Goal: Task Accomplishment & Management: Use online tool/utility

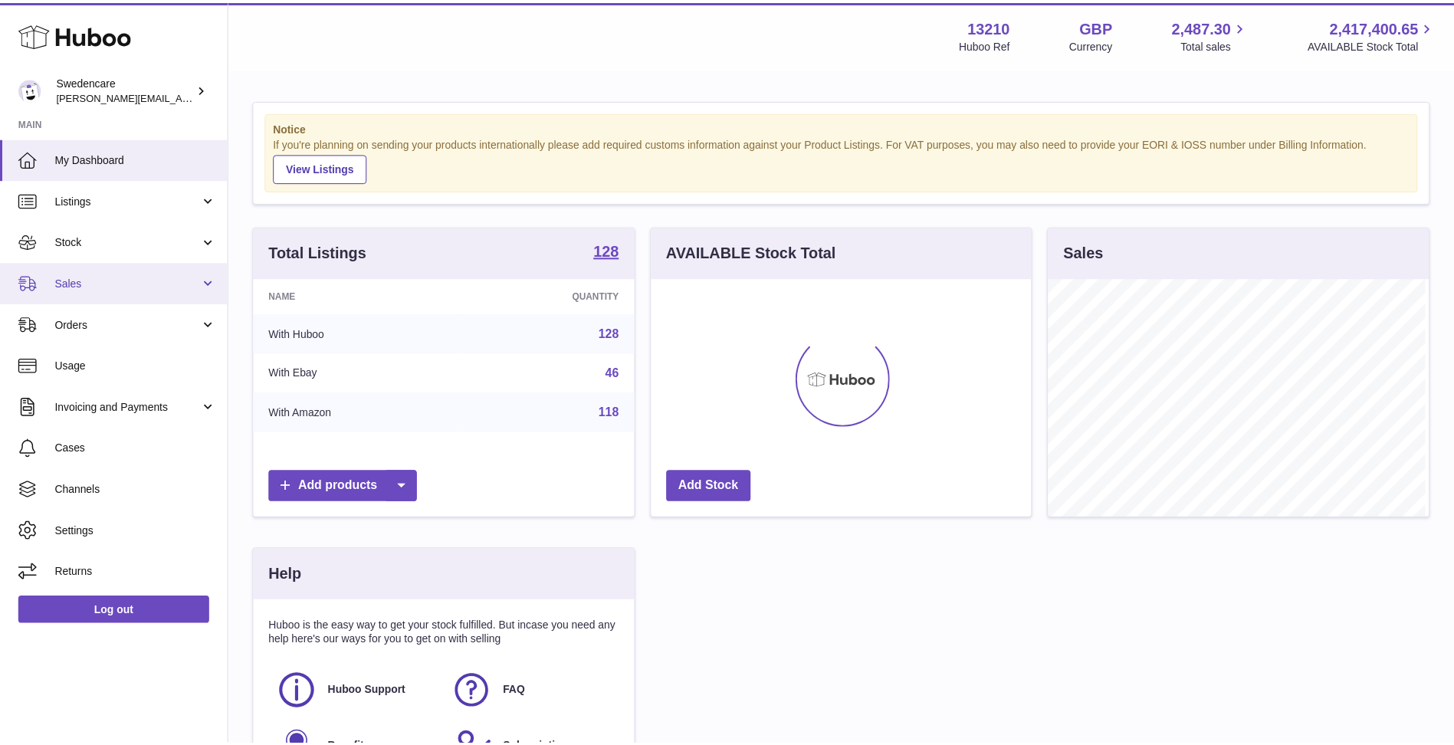
scroll to position [239, 383]
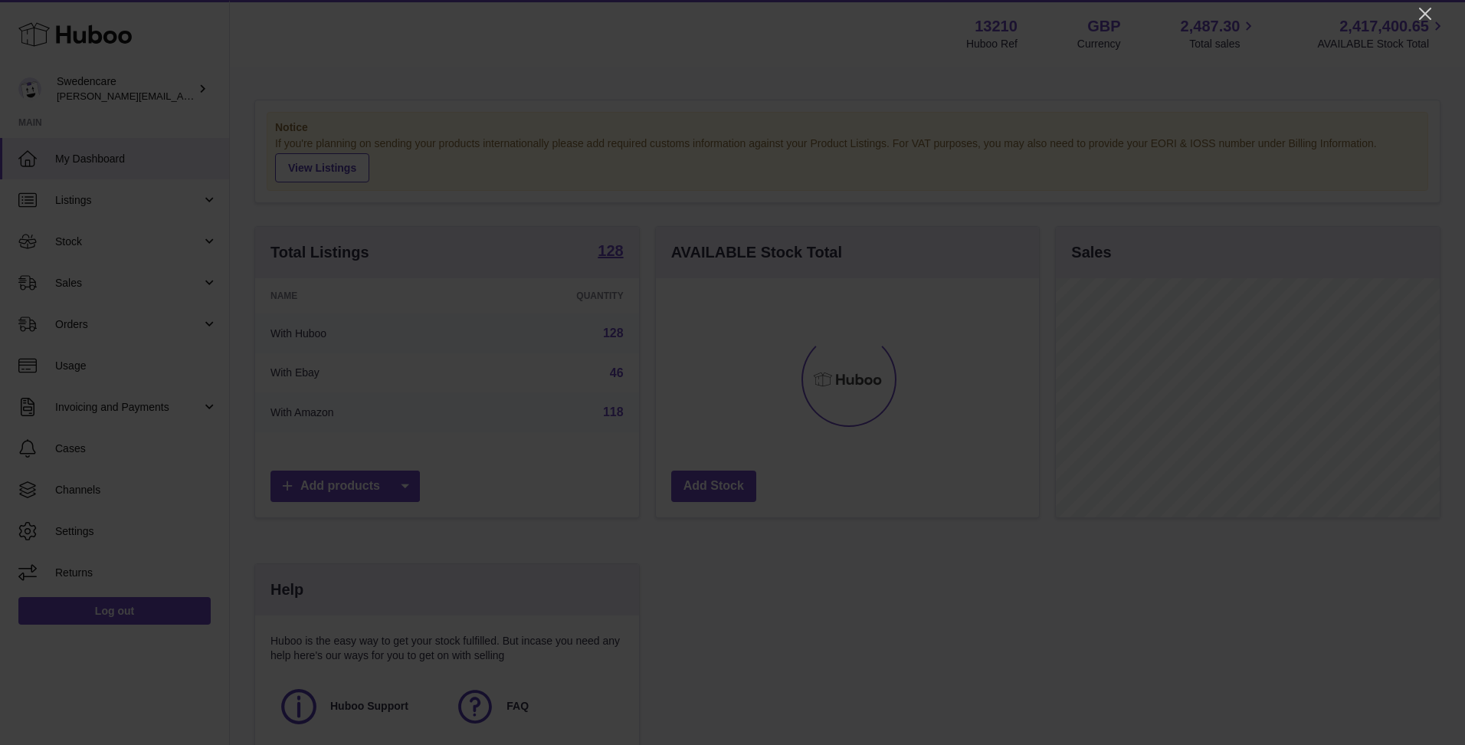
click at [1429, 2] on div at bounding box center [732, 372] width 1465 height 745
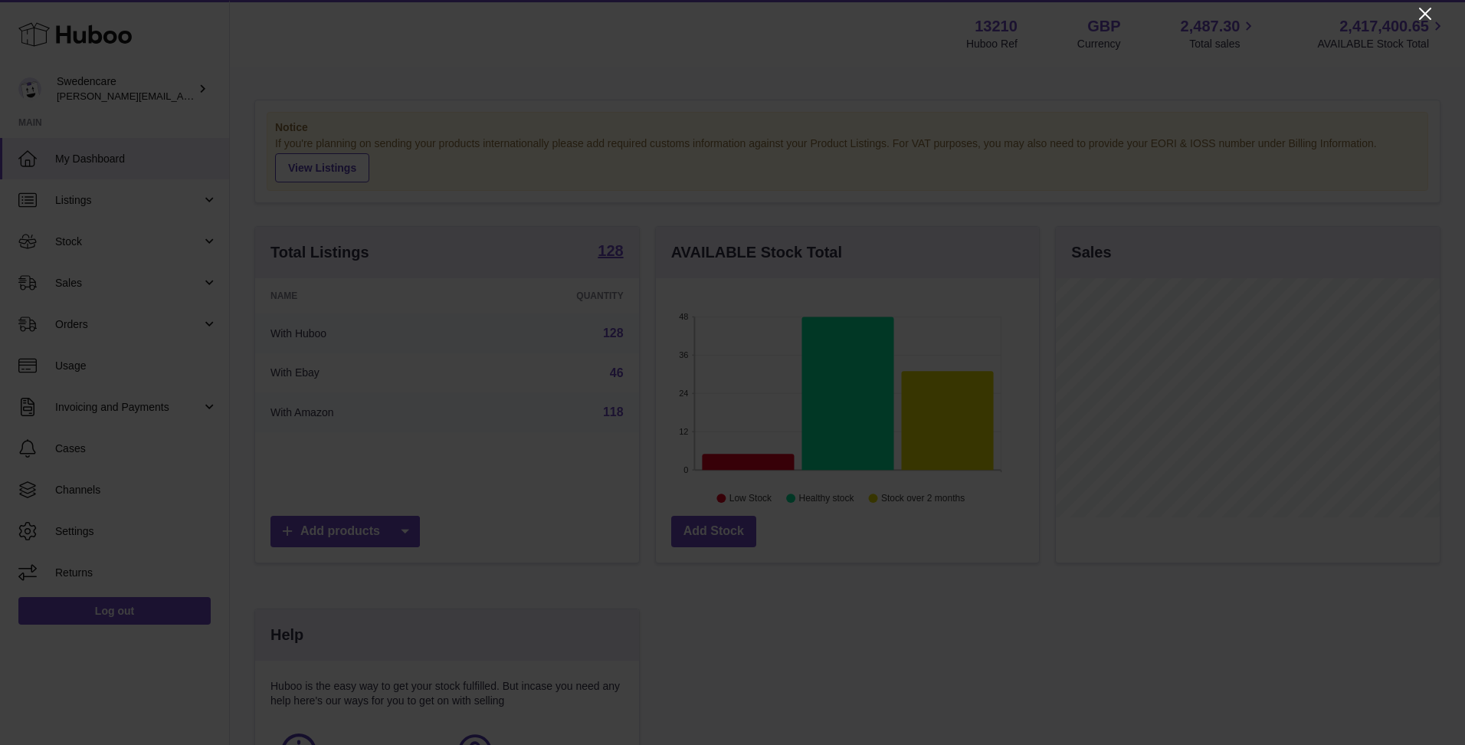
click at [1421, 12] on icon "Close" at bounding box center [1425, 14] width 18 height 18
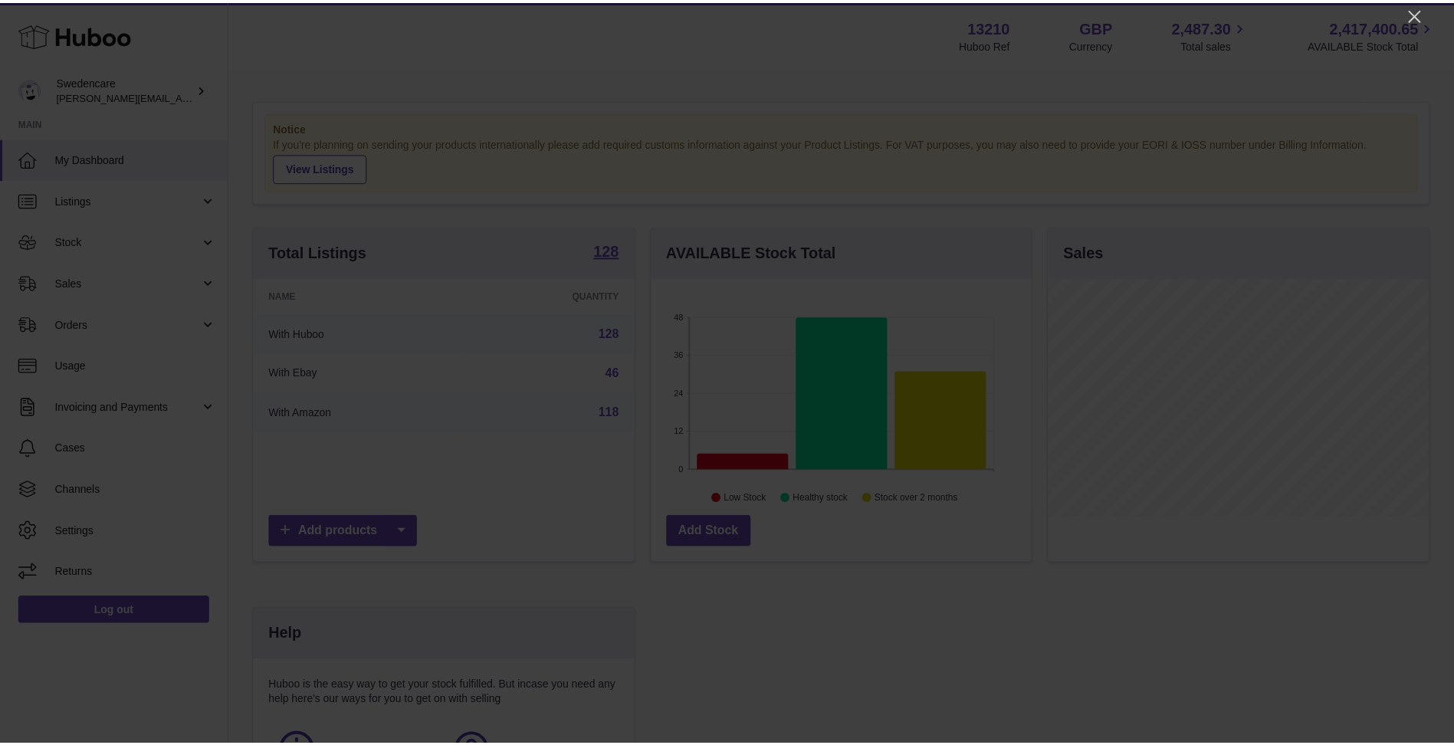
scroll to position [766081, 765940]
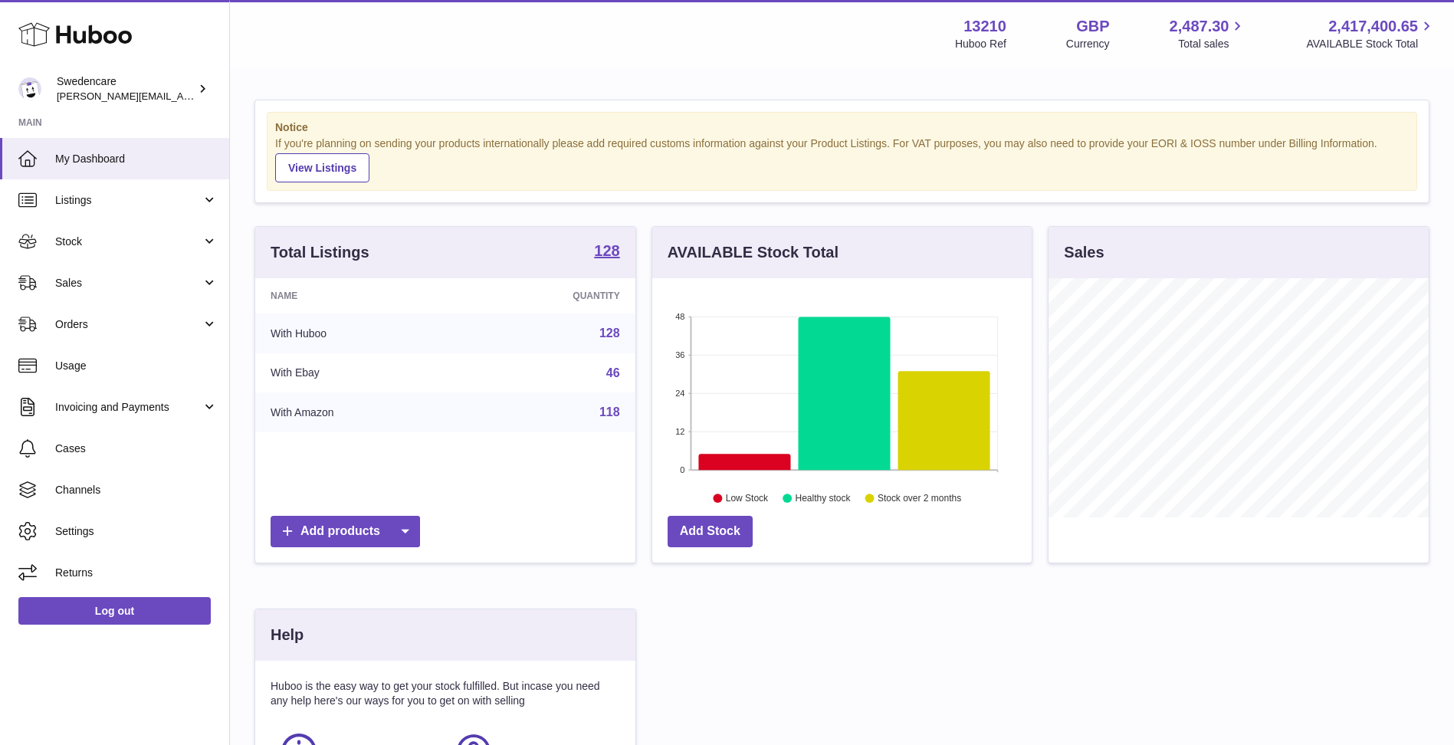
drag, startPoint x: 146, startPoint y: 280, endPoint x: 140, endPoint y: 321, distance: 41.1
click at [146, 280] on span "Sales" at bounding box center [128, 283] width 146 height 15
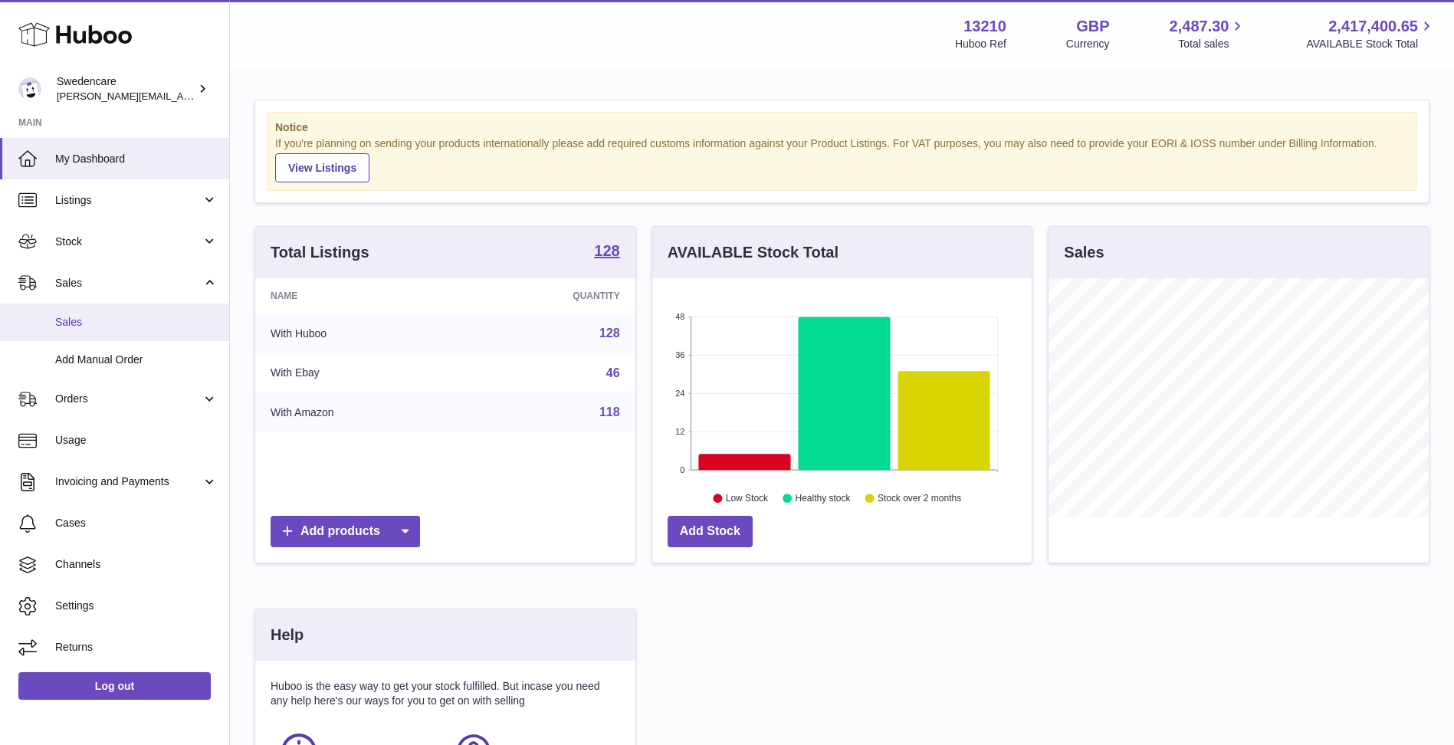
click at [139, 322] on span "Sales" at bounding box center [136, 322] width 162 height 15
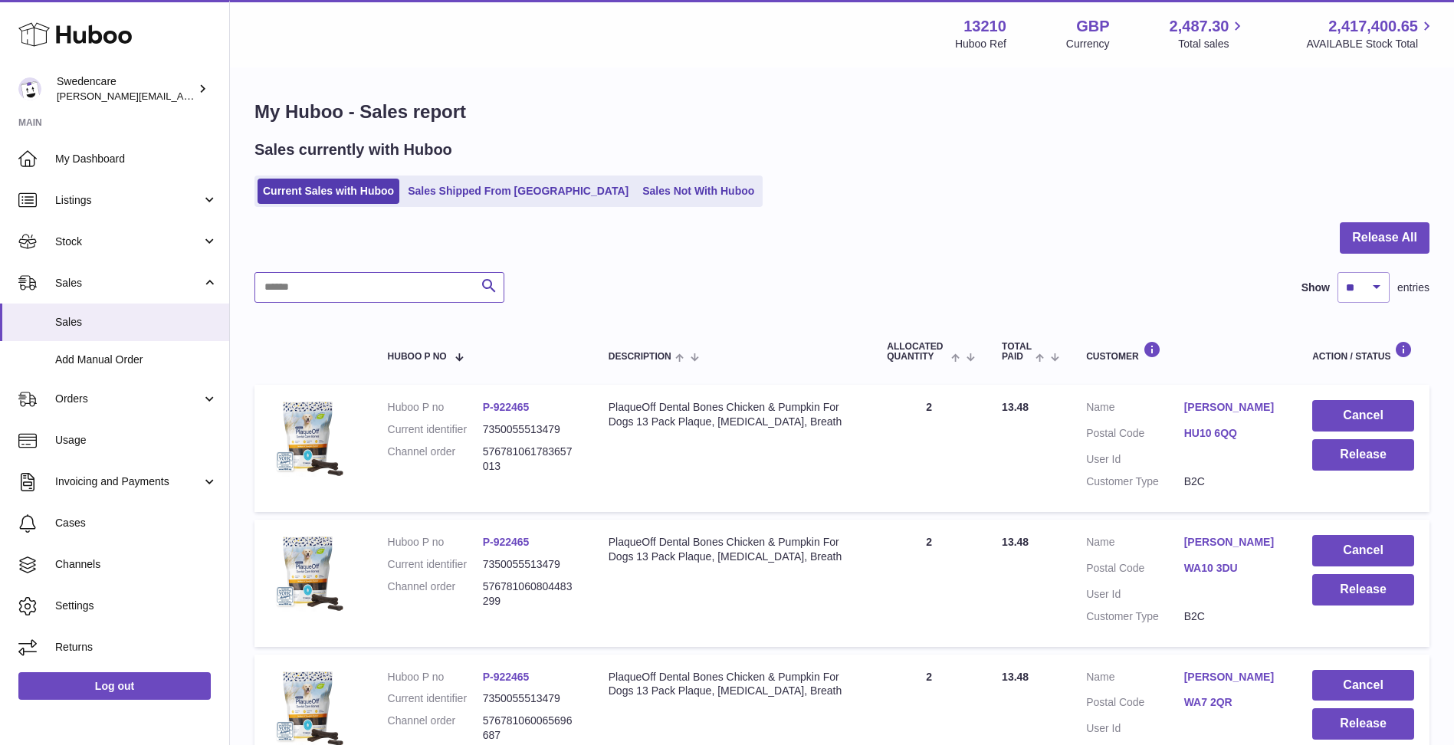
drag, startPoint x: 290, startPoint y: 291, endPoint x: 299, endPoint y: 287, distance: 9.6
click at [299, 287] on input "text" at bounding box center [379, 287] width 250 height 31
paste input "**********"
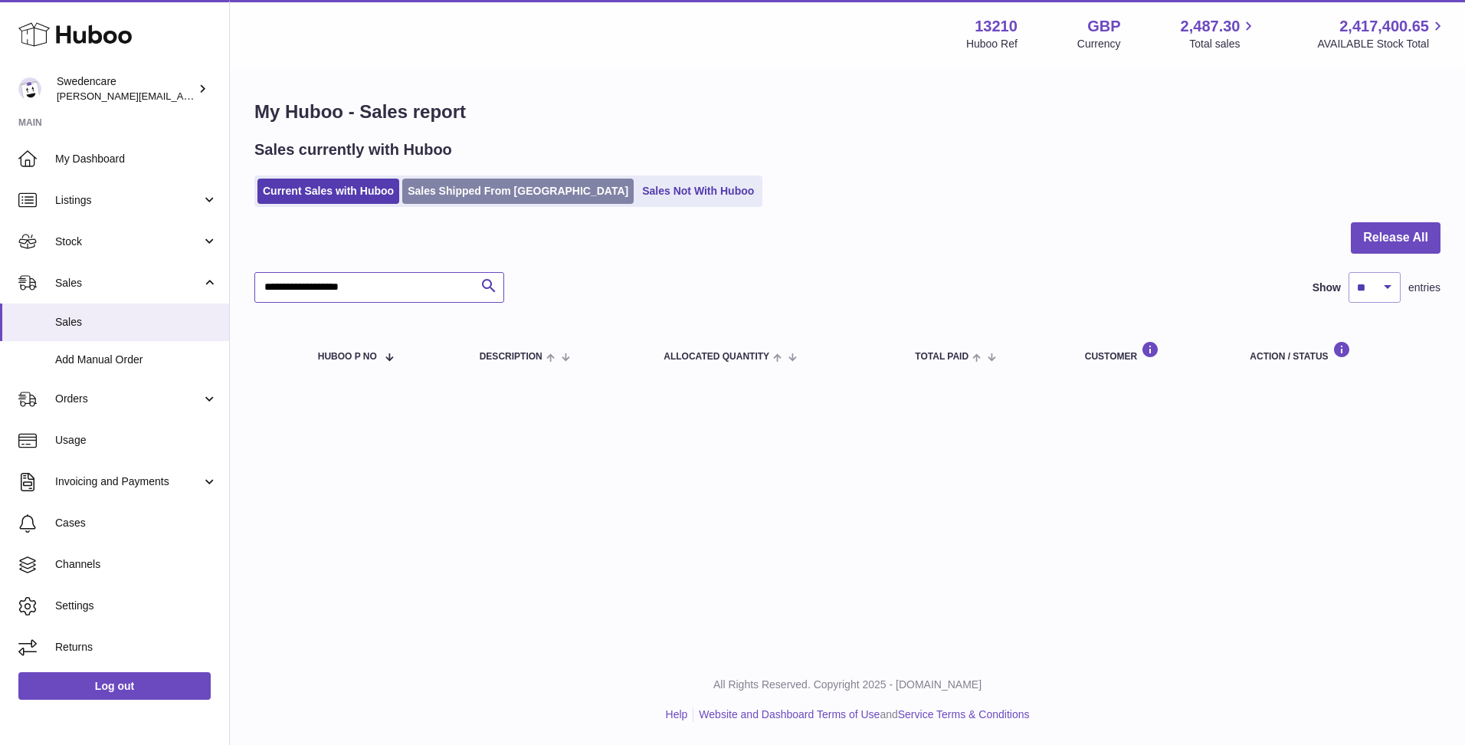
type input "**********"
click at [523, 191] on link "Sales Shipped From [GEOGRAPHIC_DATA]" at bounding box center [517, 191] width 231 height 25
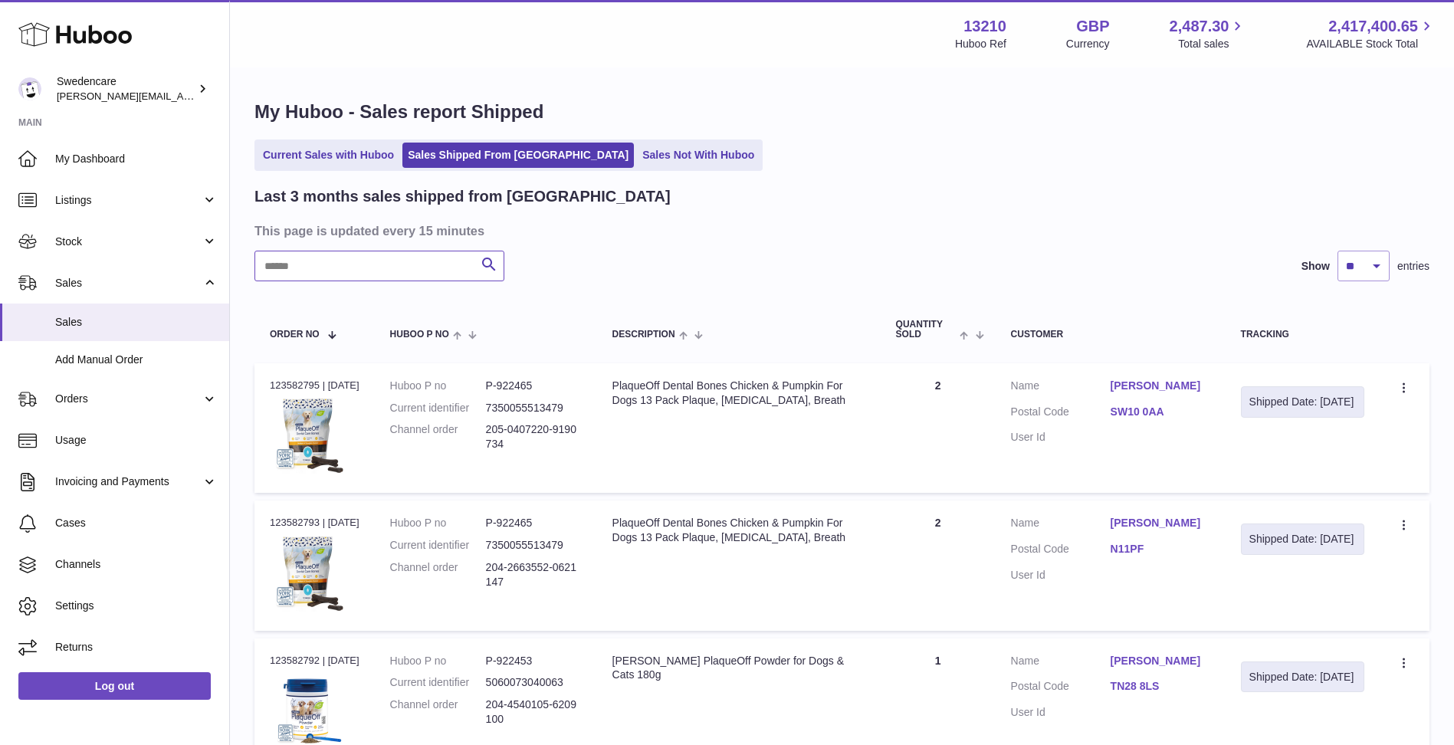
click at [439, 261] on input "text" at bounding box center [379, 266] width 250 height 31
paste input "**********"
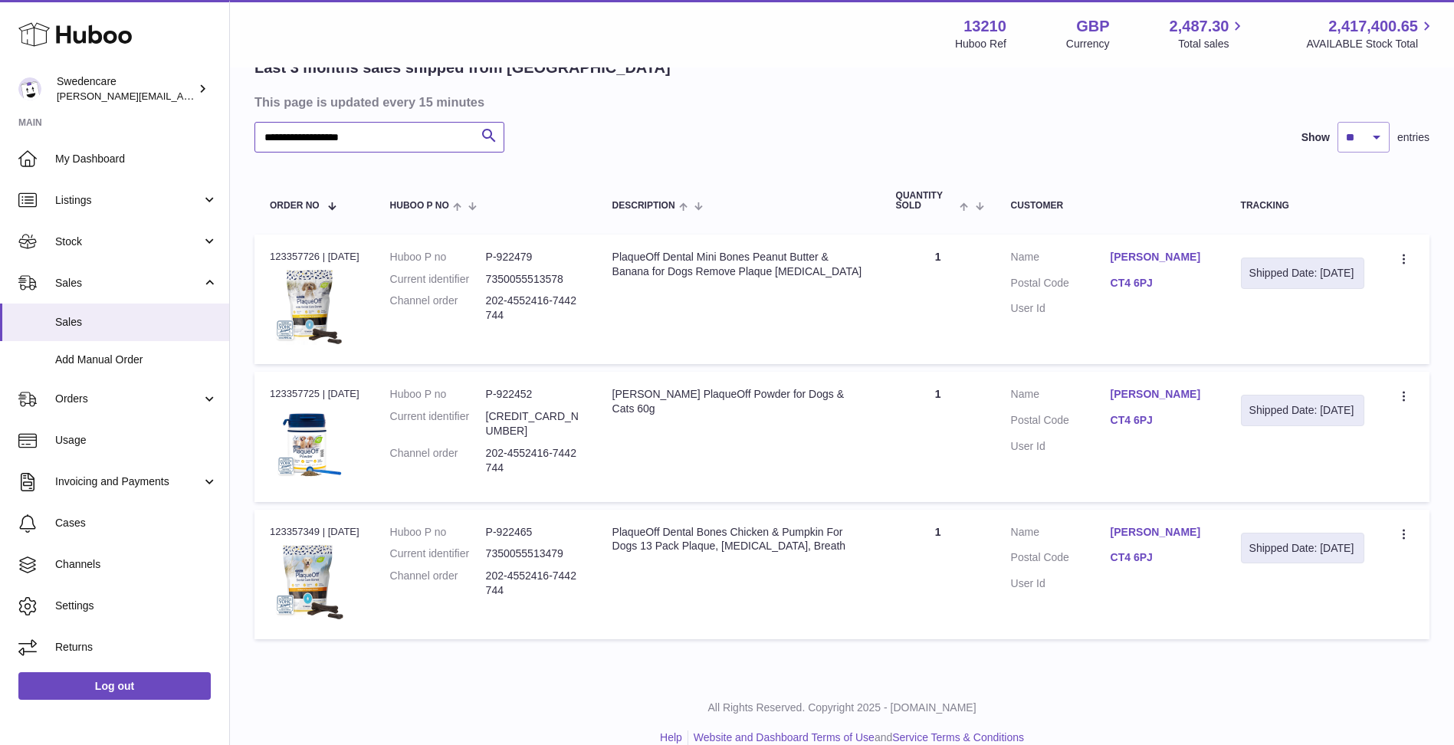
scroll to position [152, 0]
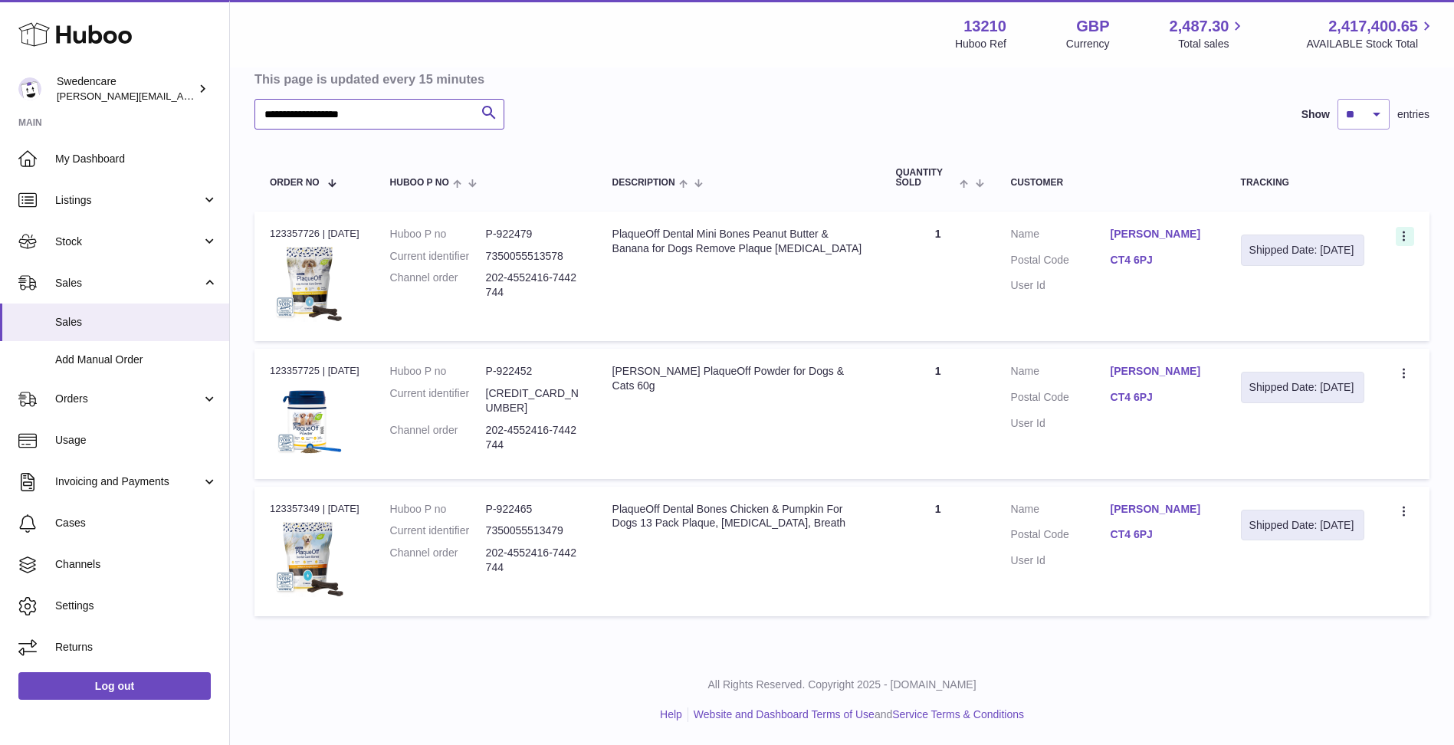
type input "**********"
click at [1407, 230] on icon at bounding box center [1405, 237] width 18 height 15
click at [1391, 293] on li "Duplicate Order" at bounding box center [1337, 303] width 153 height 33
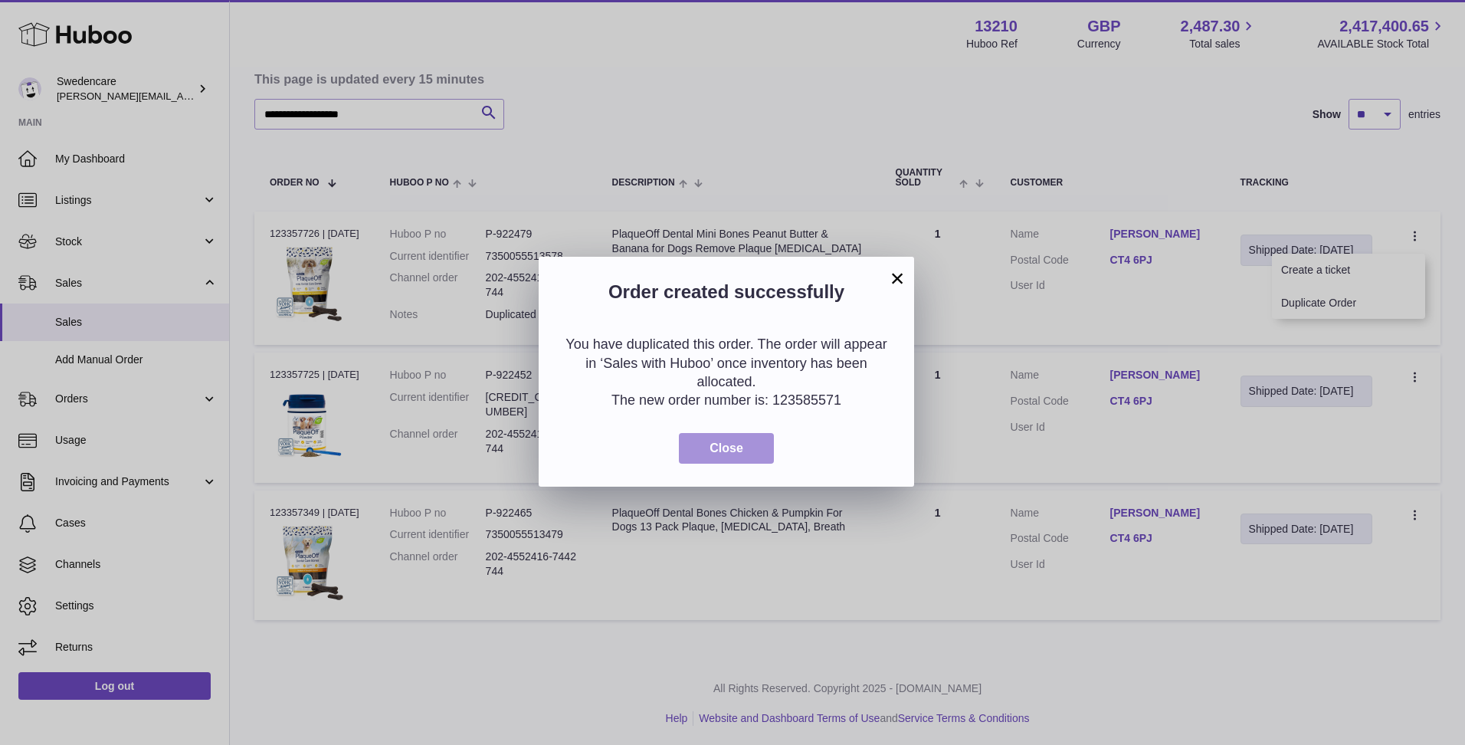
click at [713, 455] on button "Close" at bounding box center [726, 448] width 95 height 31
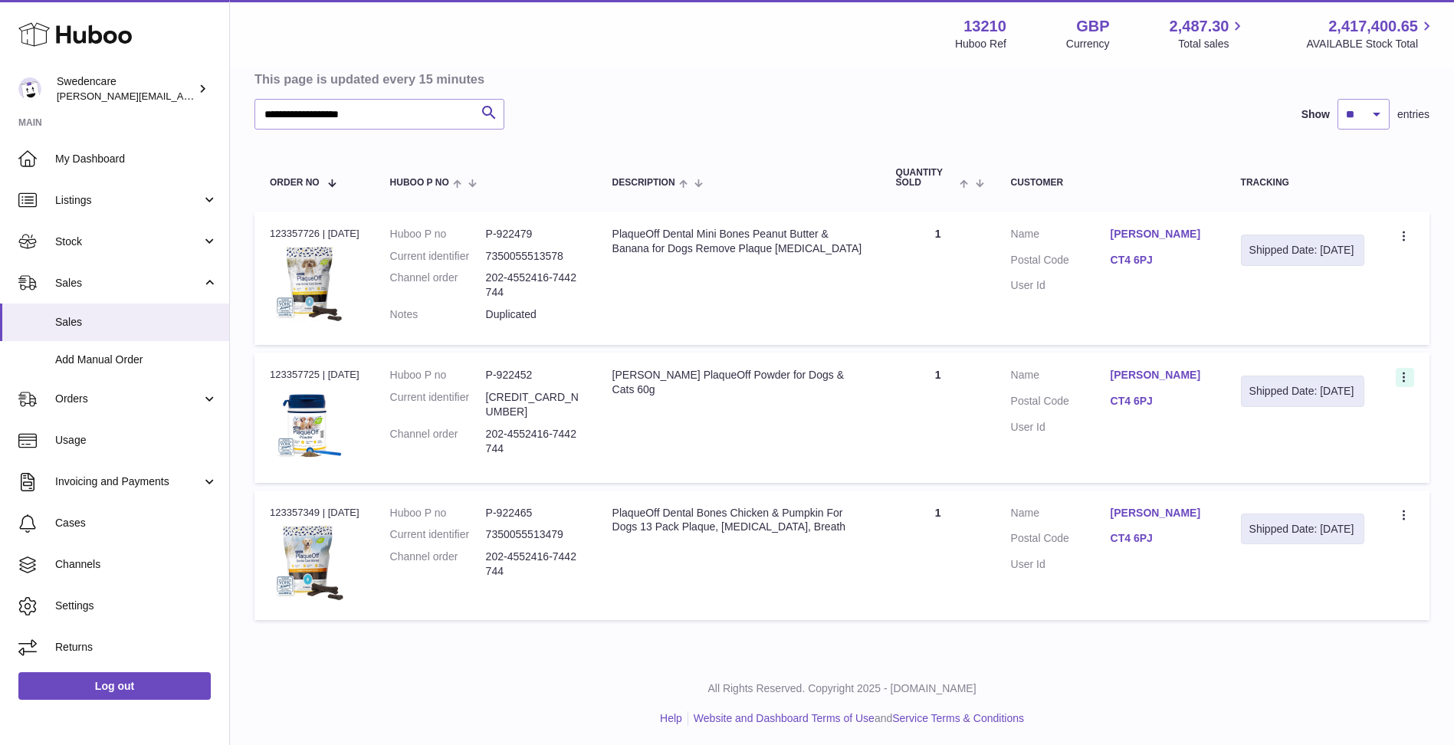
click at [1404, 374] on icon at bounding box center [1403, 377] width 2 height 10
click at [1344, 454] on li "Duplicate Order" at bounding box center [1337, 444] width 153 height 33
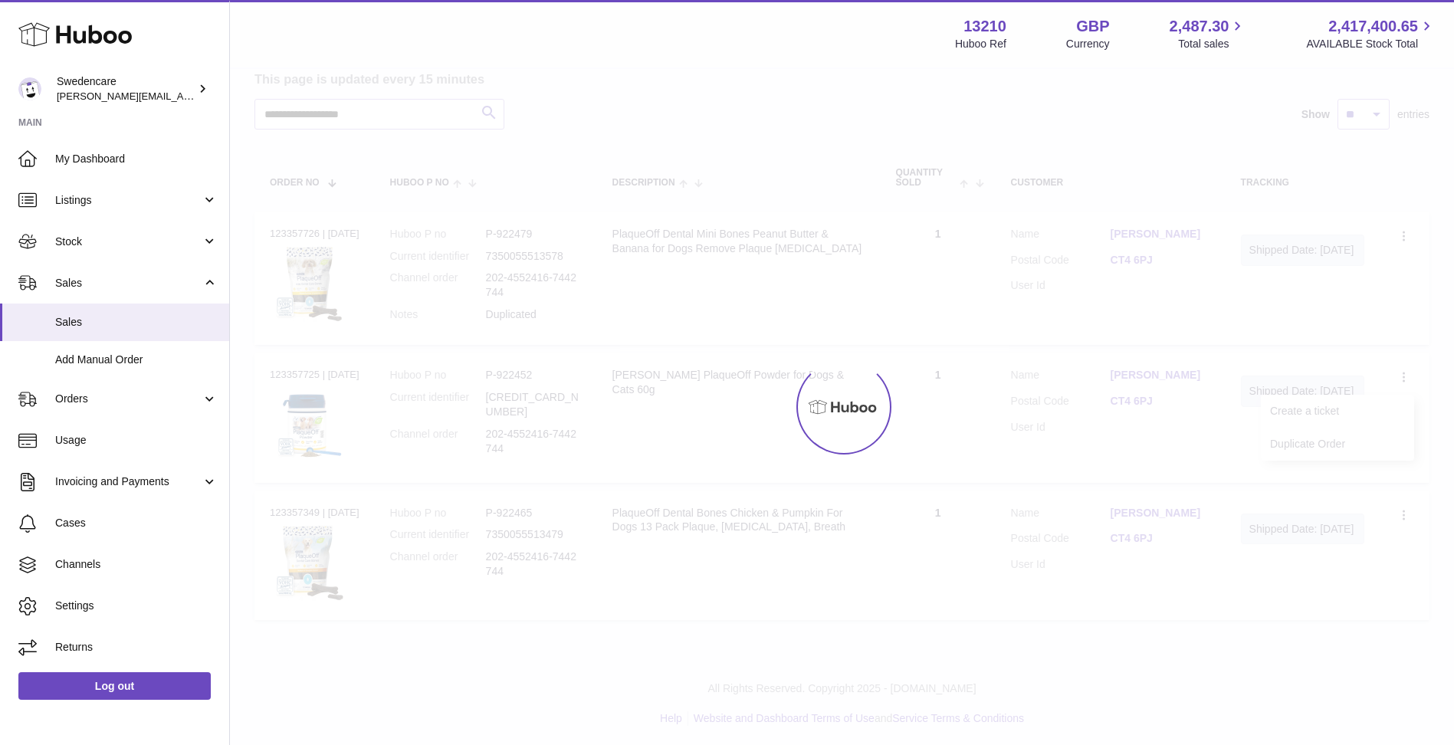
click at [1410, 523] on div at bounding box center [842, 407] width 1224 height 676
click at [1408, 516] on div at bounding box center [842, 407] width 1224 height 676
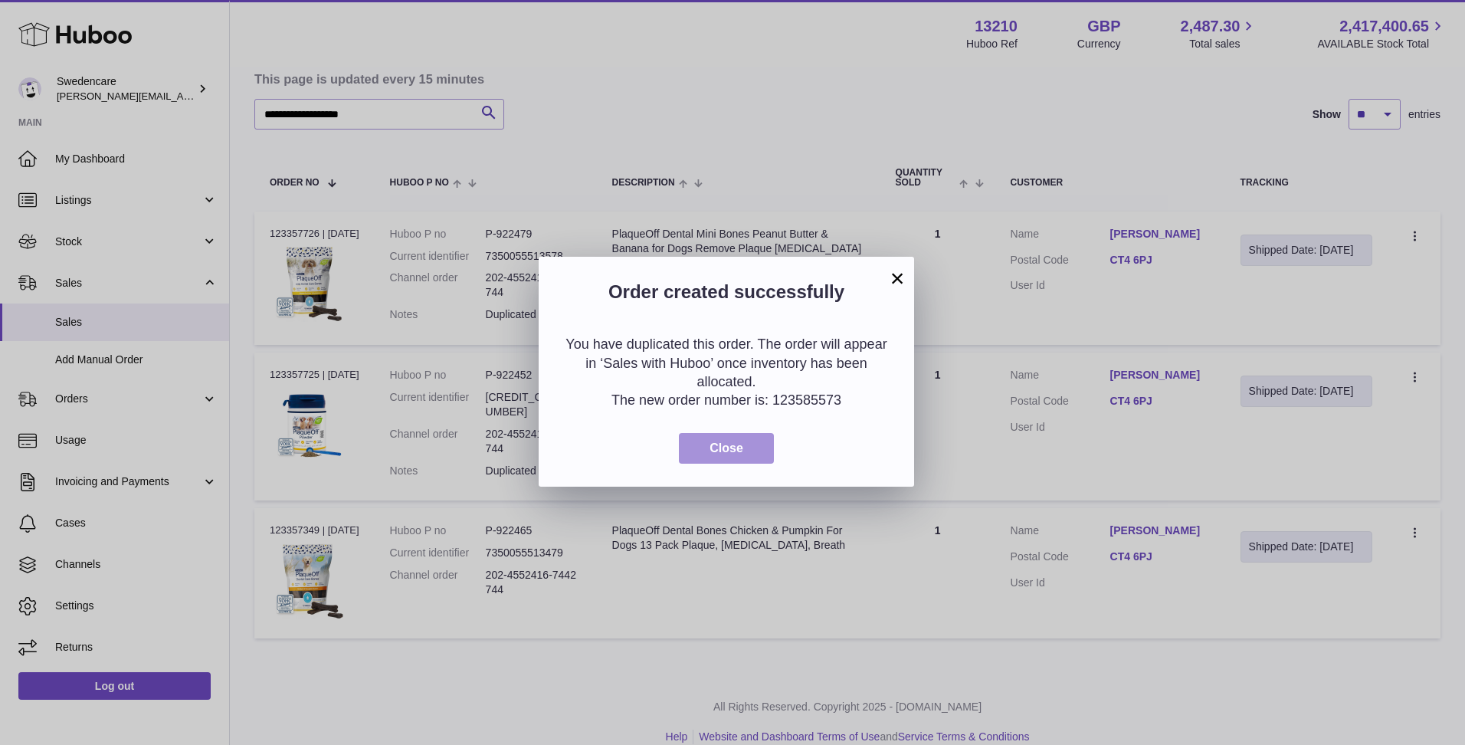
click at [746, 461] on button "Close" at bounding box center [726, 448] width 95 height 31
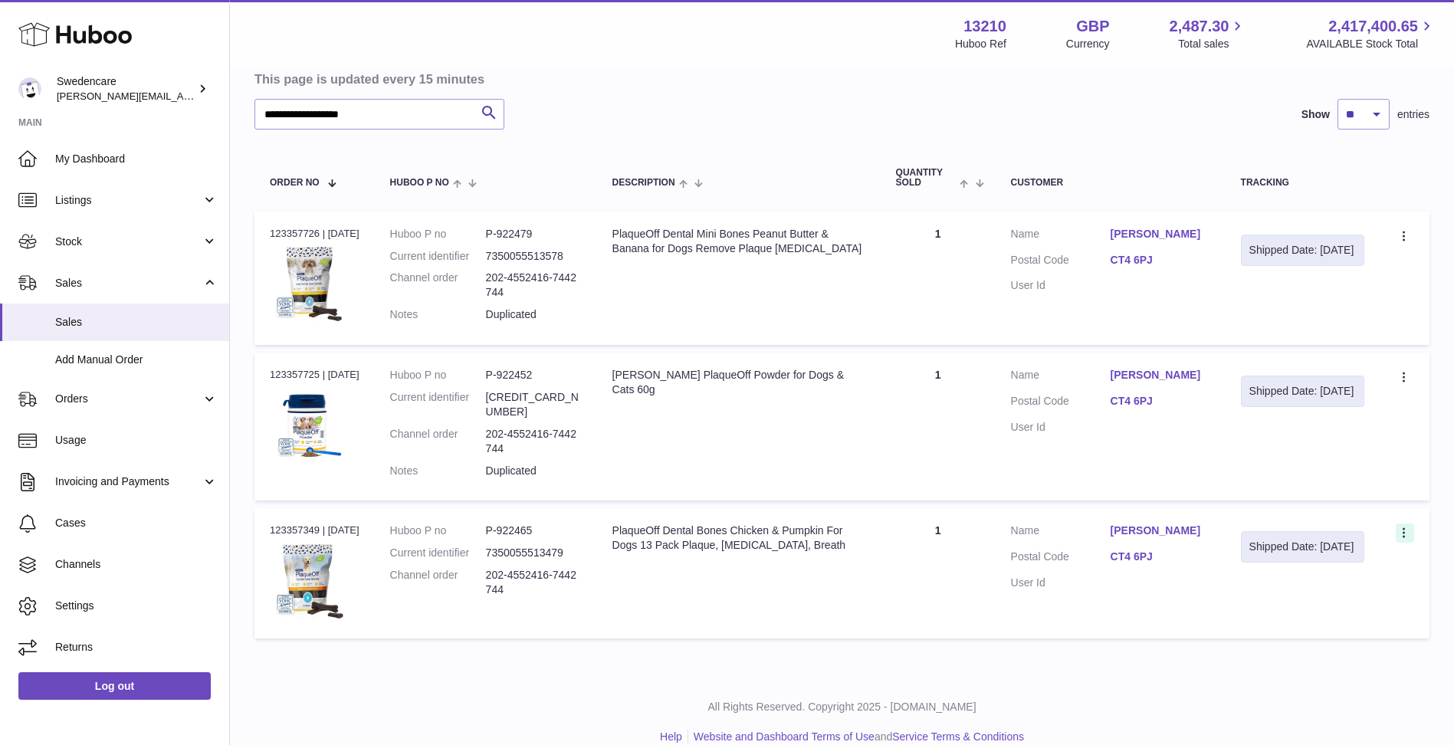
click at [1402, 526] on icon at bounding box center [1405, 533] width 18 height 15
click at [1356, 583] on li "Duplicate Order" at bounding box center [1337, 599] width 153 height 33
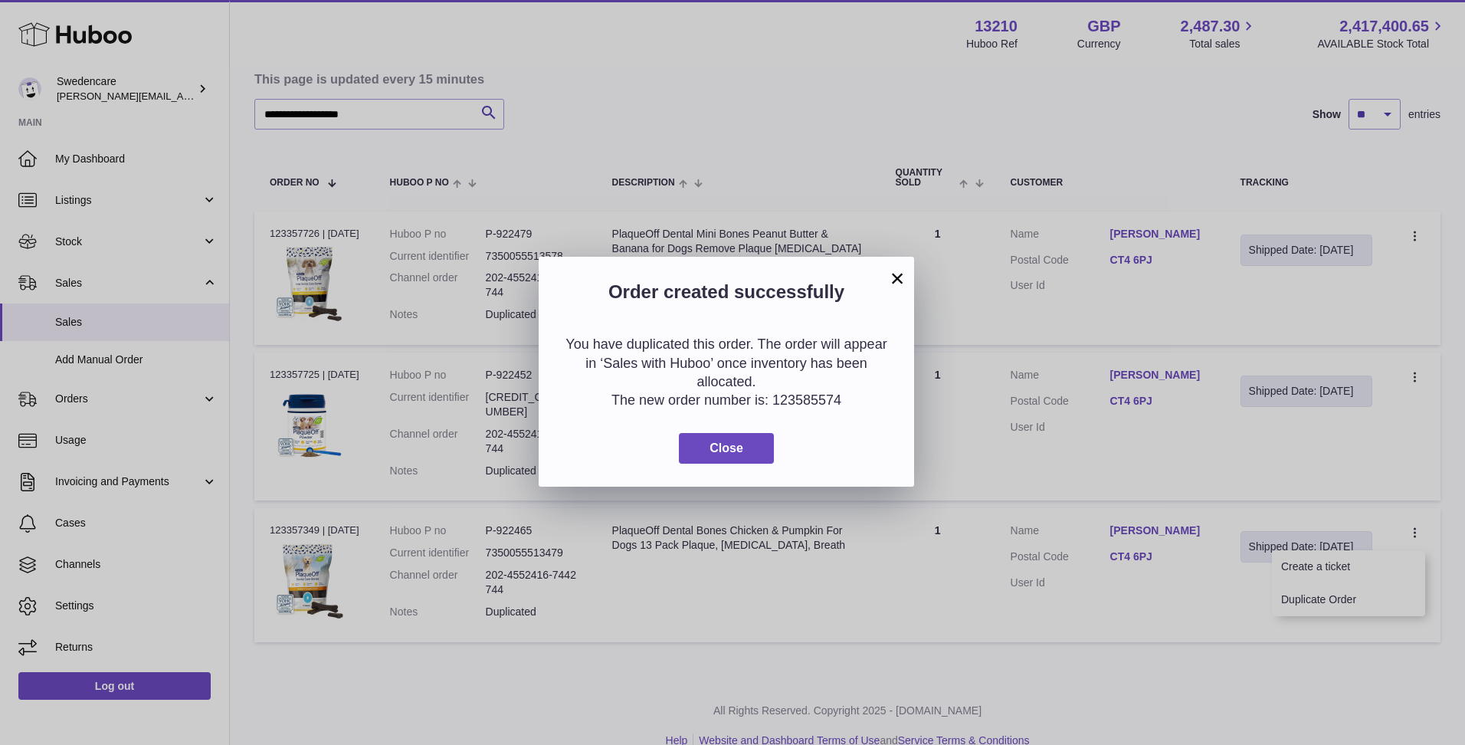
click at [730, 472] on div "You have duplicated this order. The order will appear in ‘Sales with Huboo’ onc…" at bounding box center [726, 399] width 375 height 175
click at [719, 433] on button "Close" at bounding box center [726, 448] width 95 height 31
